Goal: Navigation & Orientation: Find specific page/section

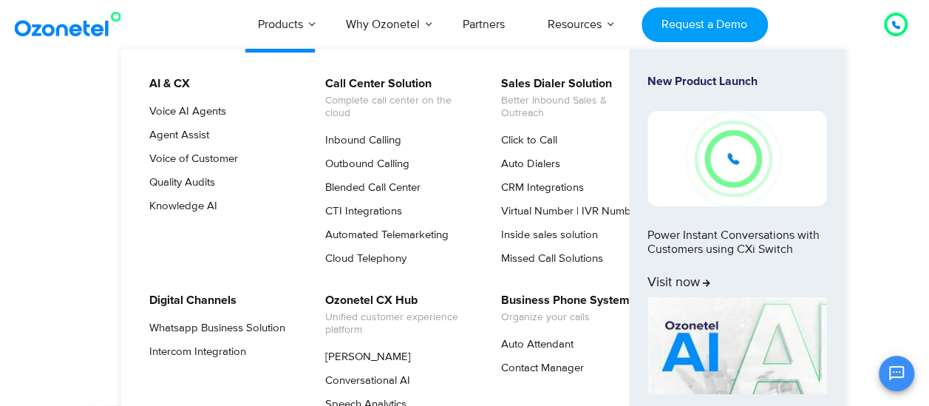
click at [731, 156] on img at bounding box center [736, 158] width 179 height 95
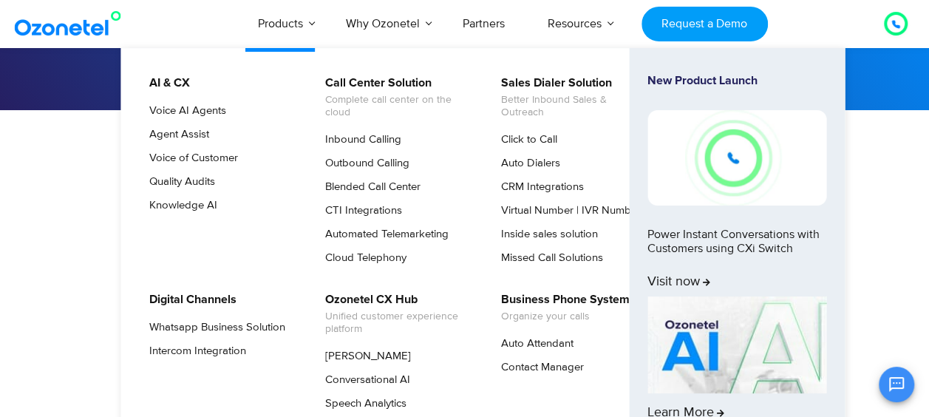
scroll to position [189, 0]
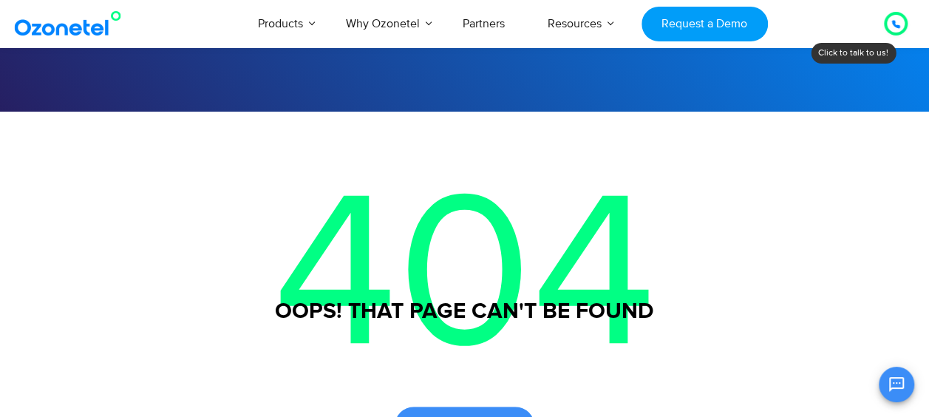
click at [889, 30] on div at bounding box center [895, 24] width 18 height 18
